Goal: Information Seeking & Learning: Learn about a topic

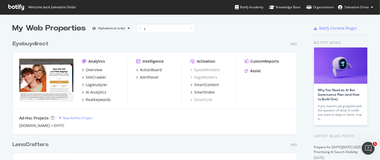
scroll to position [5, 5]
type input "y"
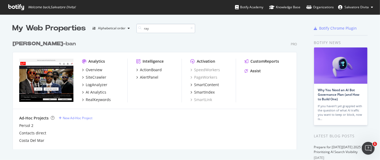
scroll to position [5, 5]
type input "ray"
click at [37, 82] on img "grid" at bounding box center [46, 80] width 54 height 43
click at [90, 76] on div "SiteCrawler" at bounding box center [96, 77] width 21 height 5
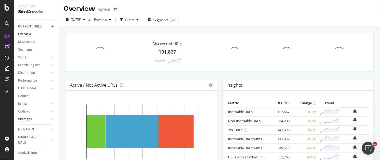
scroll to position [24, 0]
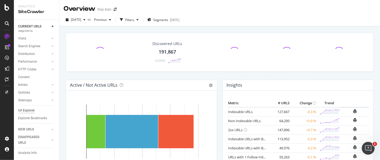
click at [29, 108] on div "Url Explorer" at bounding box center [26, 111] width 17 height 6
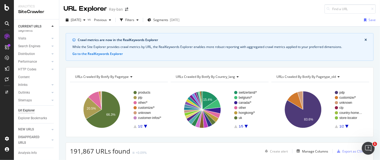
scroll to position [0, 0]
click at [134, 21] on div "Filters" at bounding box center [129, 19] width 9 height 5
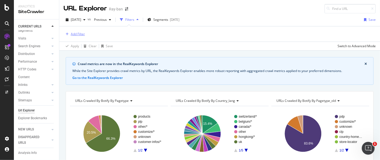
click at [73, 33] on div "Add Filter" at bounding box center [78, 34] width 14 height 5
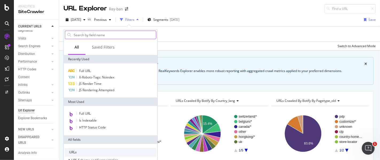
click at [112, 35] on input "text" at bounding box center [114, 35] width 83 height 8
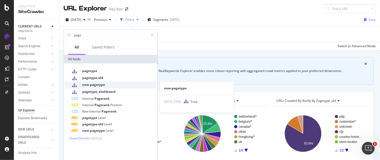
type input "page"
click at [93, 85] on span "new-pagetype" at bounding box center [93, 84] width 23 height 5
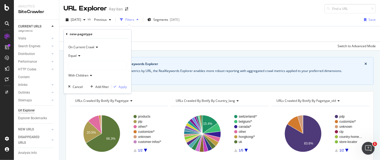
click at [79, 63] on div at bounding box center [97, 65] width 58 height 9
click at [90, 64] on div at bounding box center [97, 65] width 58 height 9
click at [78, 55] on icon at bounding box center [79, 55] width 4 height 3
click at [96, 49] on icon at bounding box center [96, 47] width 4 height 3
click at [126, 43] on div "On Current Crawl On Current Crawl On Compared Crawl Diff Between Crawls" at bounding box center [97, 47] width 59 height 9
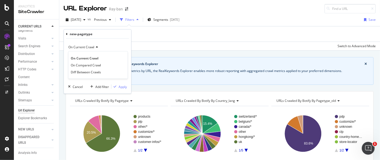
click at [88, 93] on div "new-pagetype On Current Crawl On Current Crawl On Compared Crawl Diff Between C…" at bounding box center [98, 61] width 68 height 65
click at [89, 85] on div "button" at bounding box center [91, 86] width 7 height 3
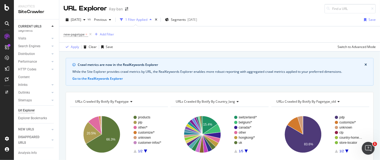
drag, startPoint x: 120, startPoint y: 29, endPoint x: 122, endPoint y: 31, distance: 2.8
click at [122, 31] on div "new-pagetype = Add Filter" at bounding box center [220, 34] width 312 height 16
click at [76, 35] on span "new-pagetype" at bounding box center [74, 34] width 21 height 5
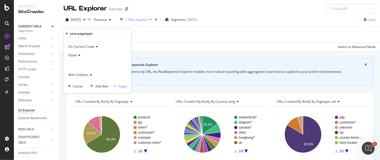
click at [79, 65] on div at bounding box center [97, 65] width 58 height 9
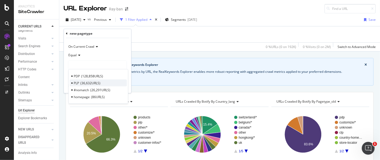
click at [95, 83] on span "36,632 URLS" at bounding box center [90, 83] width 20 height 5
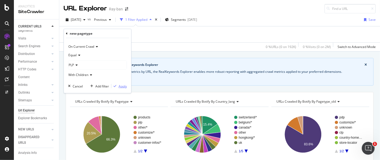
click at [124, 85] on div "Apply" at bounding box center [123, 86] width 8 height 5
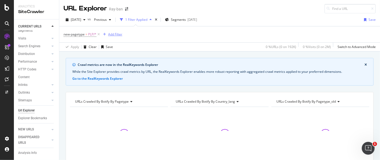
click at [113, 35] on div "Add Filter" at bounding box center [115, 34] width 14 height 5
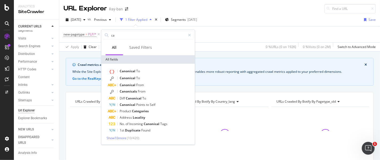
type input "c"
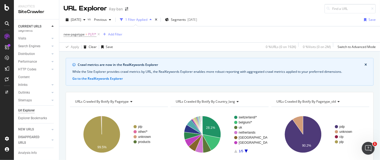
click at [241, 14] on div "[DATE] vs Previous 1 Filter Applied Segments [DATE] Save new-pagetype = PLP/* A…" at bounding box center [219, 32] width 321 height 38
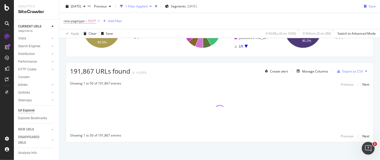
scroll to position [105, 0]
click at [314, 71] on div "Manage Columns" at bounding box center [315, 71] width 26 height 5
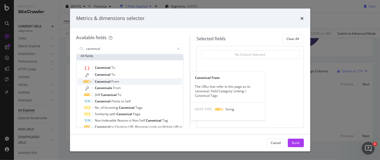
scroll to position [16, 0]
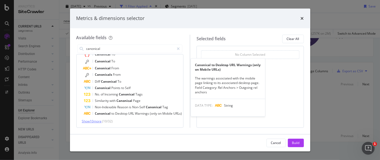
type input "canonical"
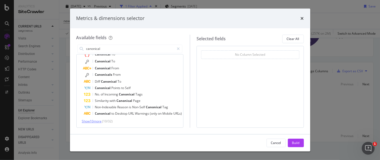
click at [94, 121] on span "Show 10 more" at bounding box center [92, 121] width 20 height 5
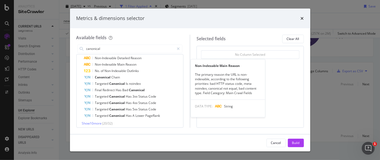
scroll to position [80, 0]
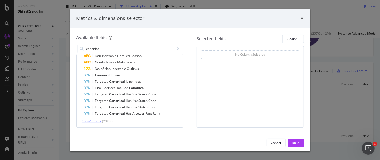
click at [99, 121] on span "Show 10 more" at bounding box center [92, 121] width 20 height 5
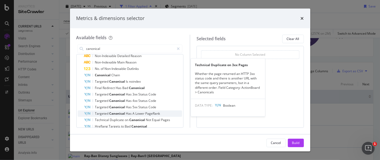
scroll to position [144, 0]
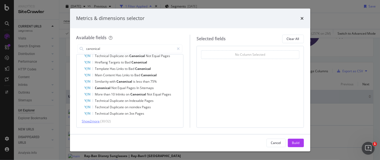
click at [99, 122] on span "Show 2 more" at bounding box center [91, 121] width 18 height 5
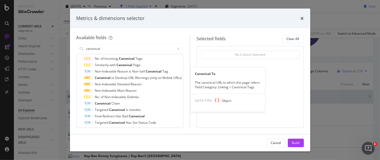
scroll to position [0, 0]
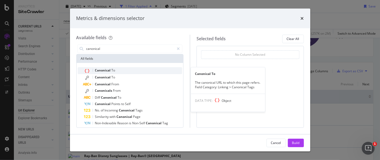
click at [117, 69] on div "Canonical To" at bounding box center [133, 70] width 98 height 7
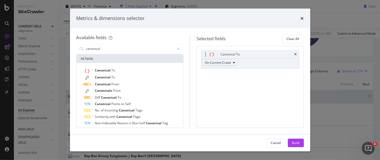
click at [231, 61] on span "On Current Crawl" at bounding box center [218, 62] width 26 height 5
click at [295, 143] on div "Build" at bounding box center [295, 143] width 7 height 5
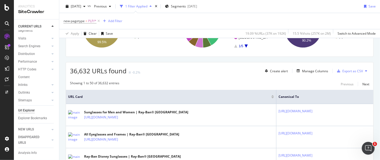
click at [279, 99] on th "Canonical To" at bounding box center [324, 97] width 97 height 14
click at [276, 92] on th "Canonical To" at bounding box center [324, 97] width 97 height 14
click at [278, 94] on span "Canonical To" at bounding box center [320, 96] width 85 height 5
click at [278, 97] on span "Canonical To" at bounding box center [320, 96] width 85 height 5
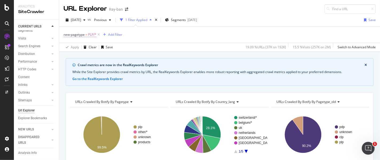
click at [90, 36] on span "PLP/*" at bounding box center [92, 34] width 8 height 7
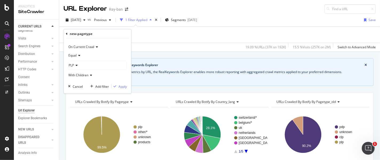
click at [76, 65] on icon at bounding box center [76, 65] width 4 height 3
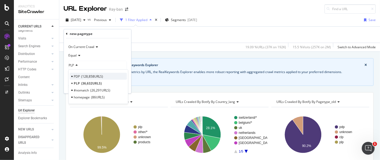
click at [100, 76] on span "128,858 URLS" at bounding box center [92, 76] width 22 height 5
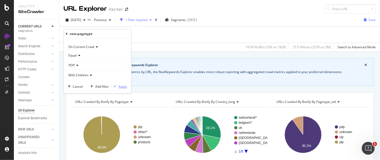
click at [121, 85] on div "Apply" at bounding box center [123, 86] width 8 height 5
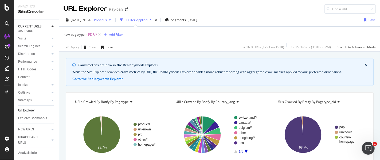
click at [107, 19] on span "Previous" at bounding box center [99, 20] width 15 height 5
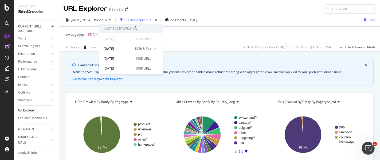
click at [277, 20] on div "[DATE] vs Previous 1 Filter Applied Segments [DATE] Save" at bounding box center [219, 21] width 321 height 11
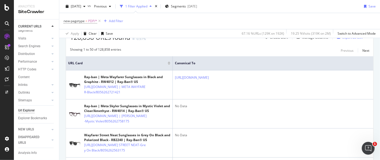
scroll to position [132, 0]
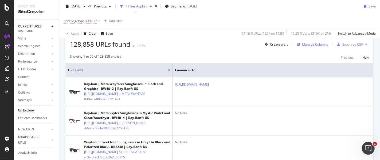
click at [307, 45] on div "Manage Columns" at bounding box center [315, 44] width 26 height 5
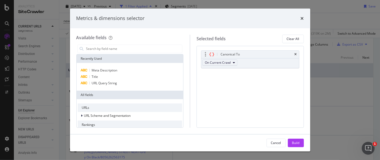
click at [236, 62] on button "On Current Crawl" at bounding box center [219, 63] width 35 height 6
click at [268, 82] on div "Canonical To On Current Crawl You can use this field as a To pick up a draggabl…" at bounding box center [249, 87] width 107 height 82
click at [117, 49] on input "modal" at bounding box center [134, 49] width 97 height 8
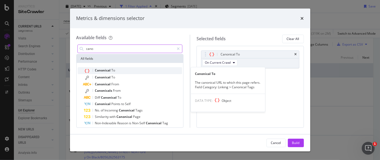
type input "cano"
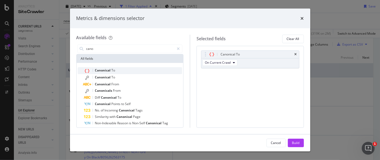
click at [123, 69] on div "Canonical To" at bounding box center [133, 70] width 98 height 7
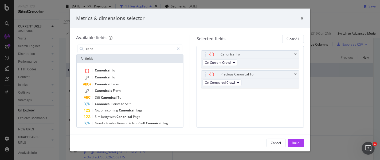
click at [281, 115] on div "Canonical To On Current Crawl Previous Canonical To On Compared Crawl You can u…" at bounding box center [249, 87] width 107 height 82
click at [239, 84] on icon "modal" at bounding box center [238, 82] width 2 height 3
click at [238, 103] on span "On Compared Crawl" at bounding box center [226, 101] width 31 height 5
click at [275, 105] on div "Canonical To On Current Crawl Previous Canonical To On Compared Crawl You can u…" at bounding box center [249, 87] width 107 height 82
click at [293, 141] on div "Build" at bounding box center [295, 143] width 7 height 5
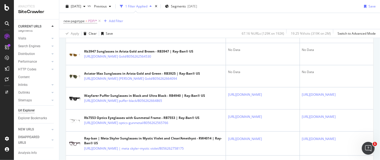
scroll to position [415, 0]
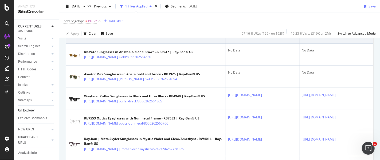
click at [123, 37] on icon at bounding box center [121, 34] width 3 height 3
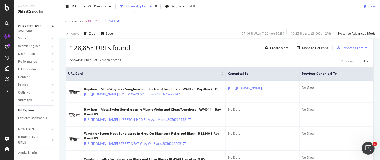
scroll to position [0, 0]
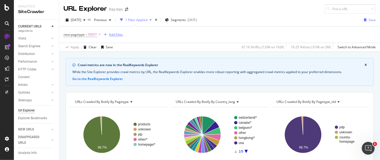
click at [113, 36] on div "Add Filter" at bounding box center [116, 34] width 14 height 5
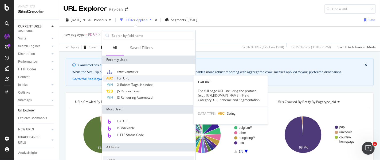
click at [126, 77] on span "Full URL" at bounding box center [123, 78] width 12 height 5
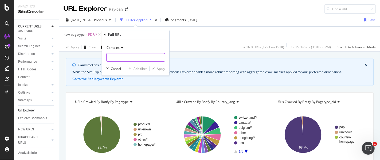
click at [123, 60] on input "text" at bounding box center [136, 57] width 58 height 9
type input "[GEOGRAPHIC_DATA]"
click at [157, 68] on div "Apply" at bounding box center [161, 68] width 8 height 5
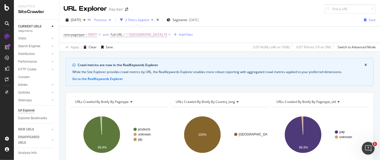
click at [111, 18] on icon "button" at bounding box center [110, 19] width 2 height 3
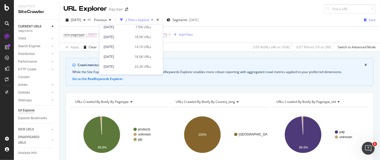
scroll to position [285, 0]
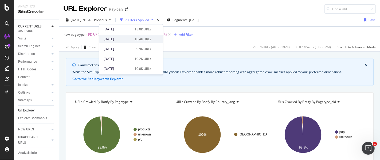
click at [114, 40] on div "[DATE]" at bounding box center [118, 39] width 28 height 5
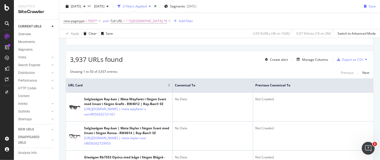
scroll to position [117, 0]
click at [276, 84] on span "Previous Canonical To" at bounding box center [309, 84] width 108 height 5
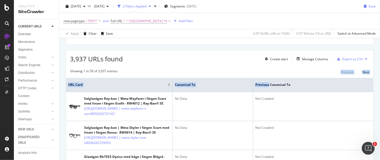
drag, startPoint x: 269, startPoint y: 86, endPoint x: 149, endPoint y: 70, distance: 121.0
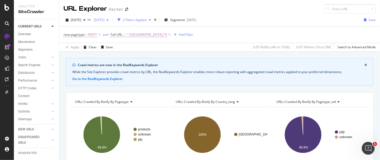
click at [111, 23] on div "[DATE]" at bounding box center [101, 20] width 19 height 8
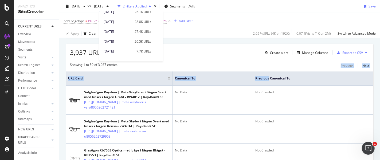
scroll to position [220, 0]
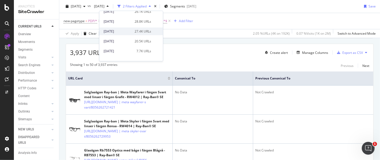
click at [117, 31] on div "[DATE]" at bounding box center [118, 31] width 28 height 5
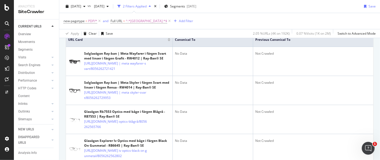
scroll to position [156, 0]
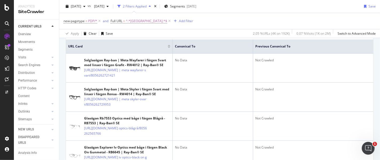
click at [169, 47] on div at bounding box center [169, 47] width 3 height 1
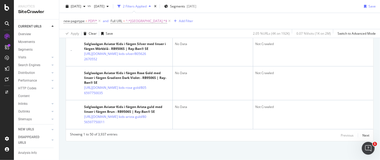
scroll to position [1811, 0]
click at [362, 135] on div "Next" at bounding box center [365, 135] width 7 height 5
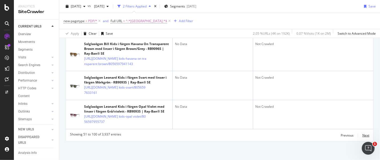
scroll to position [1898, 0]
click at [362, 135] on div "Next" at bounding box center [365, 135] width 7 height 5
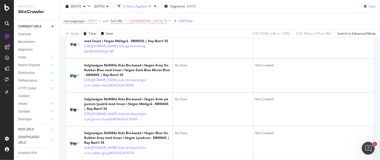
scroll to position [238, 0]
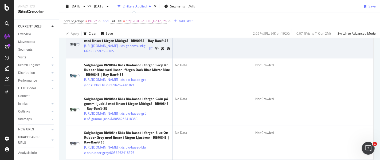
click at [151, 50] on icon at bounding box center [150, 48] width 3 height 3
